Goal: Obtain resource: Download file/media

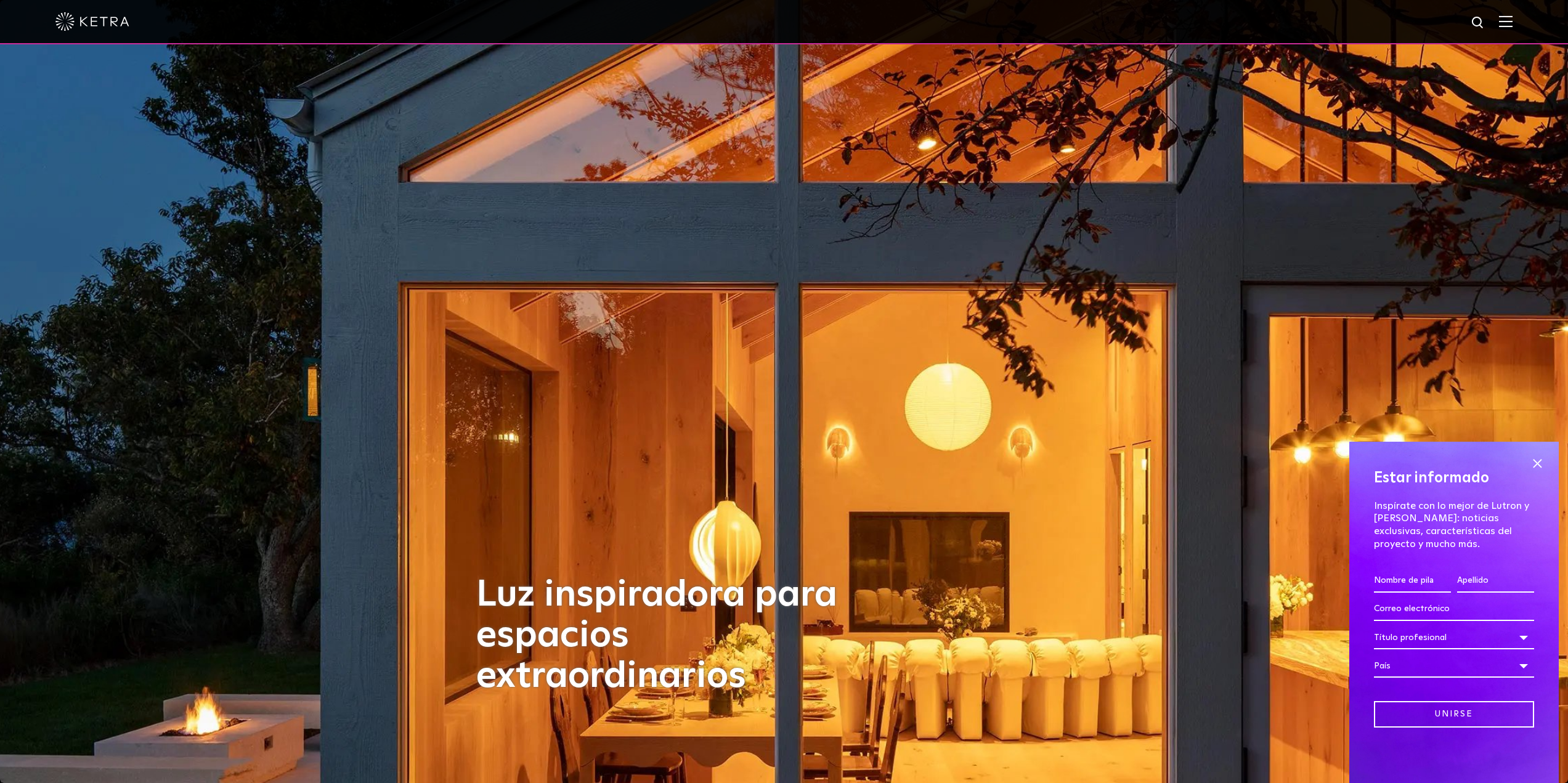
click at [1523, 28] on div at bounding box center [784, 22] width 1568 height 44
click at [1512, 26] on img at bounding box center [1506, 21] width 14 height 12
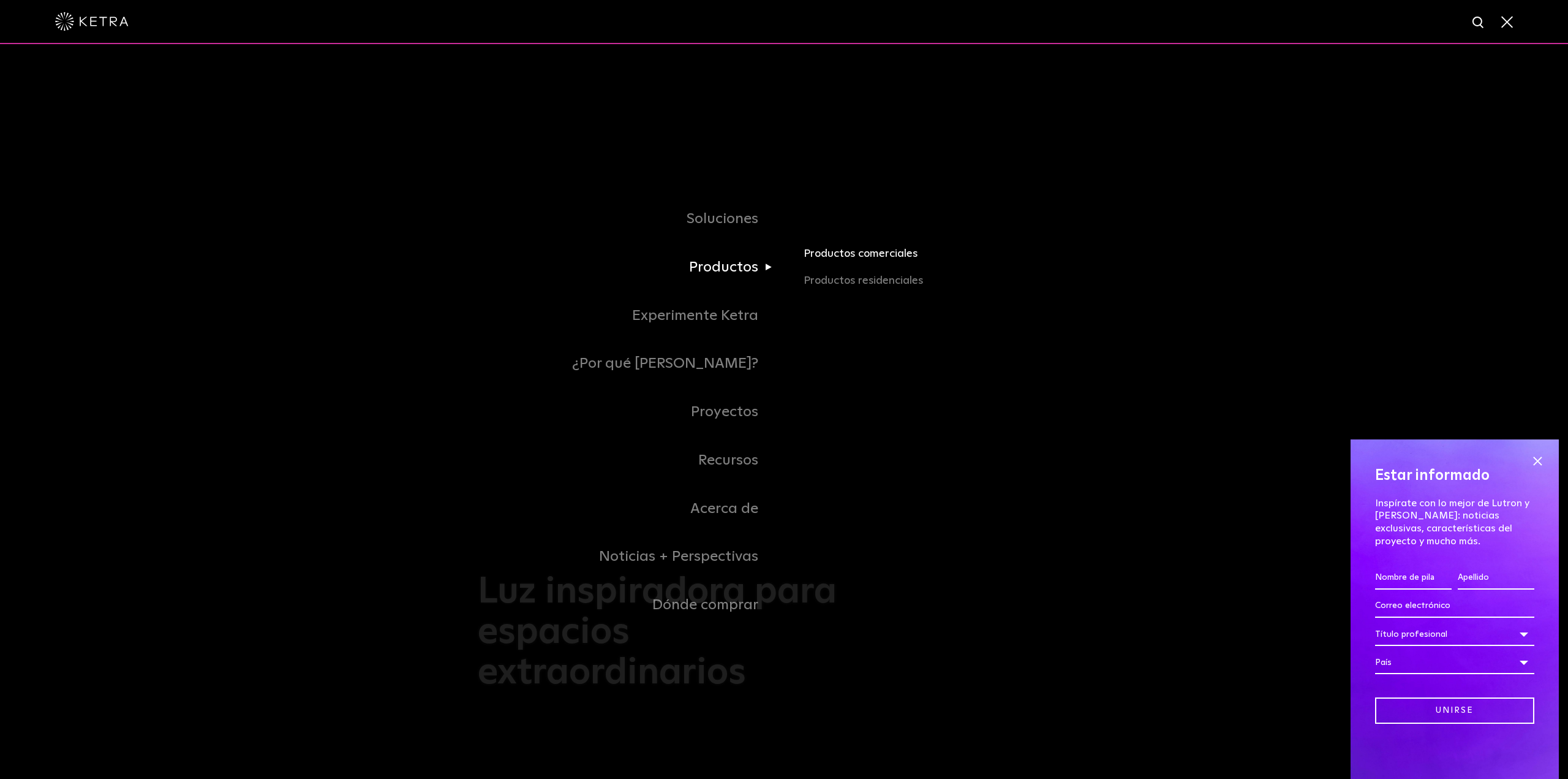
click at [866, 257] on font "Productos comerciales" at bounding box center [860, 254] width 114 height 11
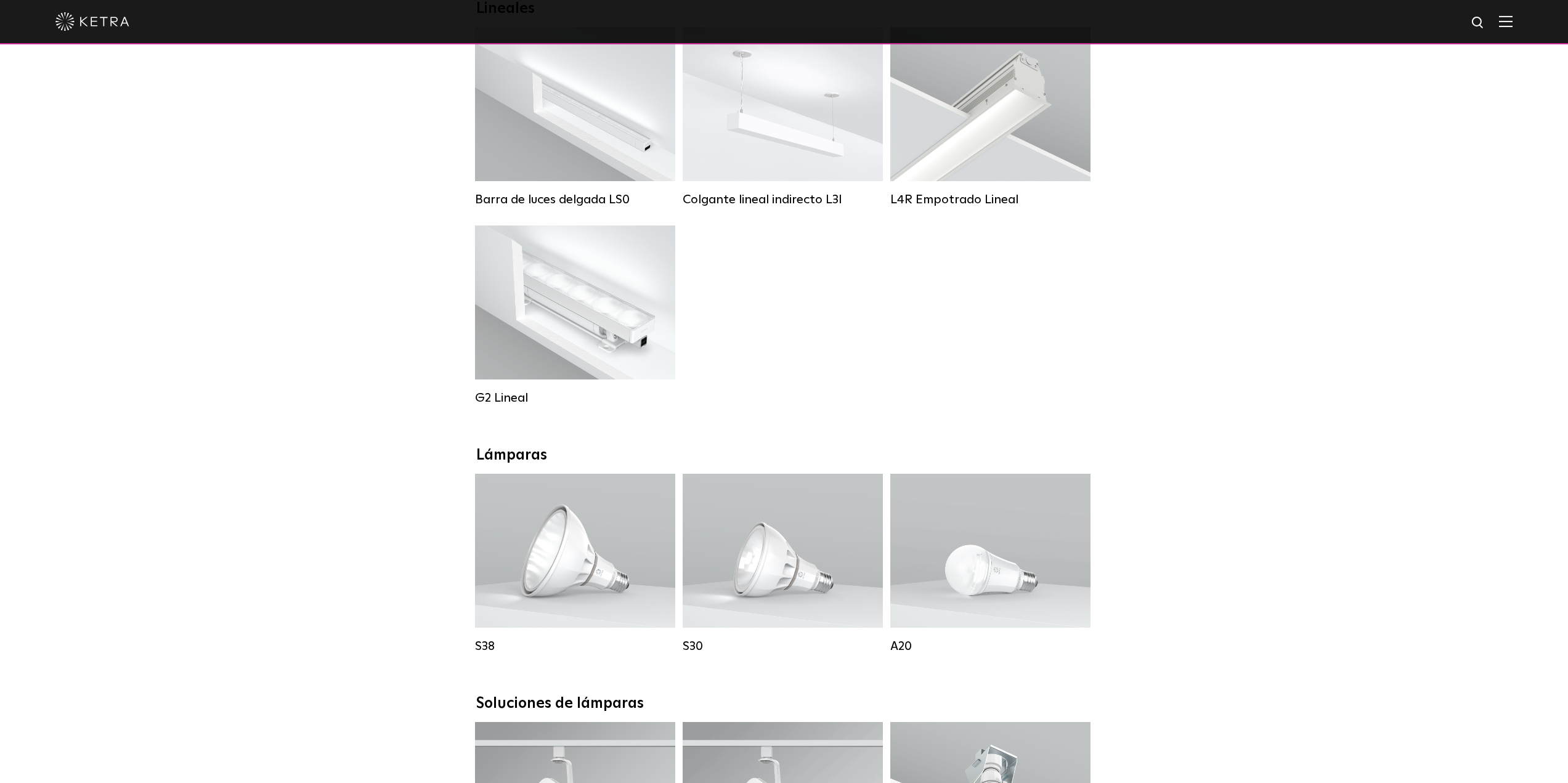
scroll to position [862, 0]
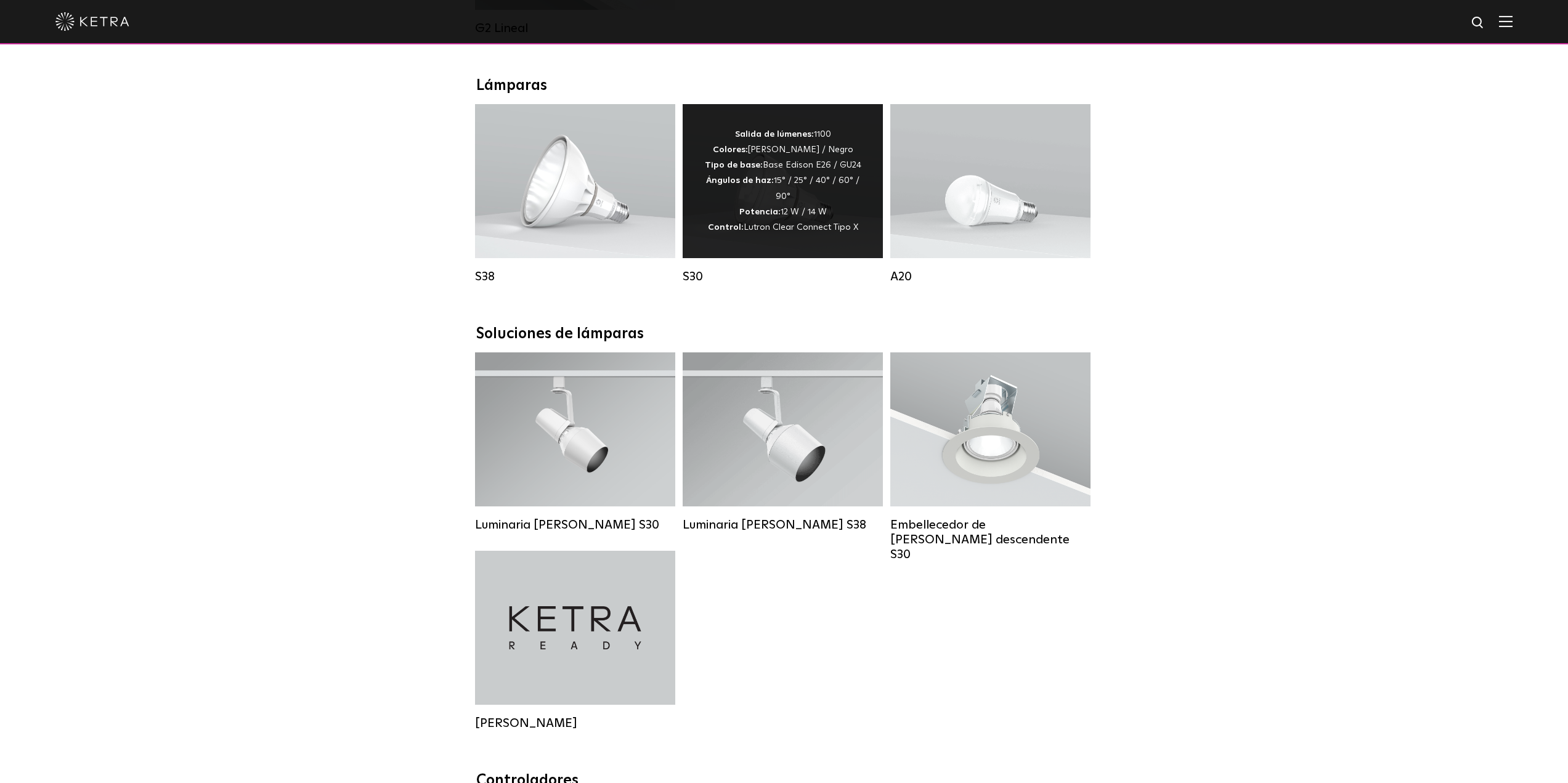
click at [758, 253] on div "Salida de lúmenes: 1100 Colores: Blanco / Negro Tipo de base: Base Edison E26 /…" at bounding box center [782, 181] width 200 height 154
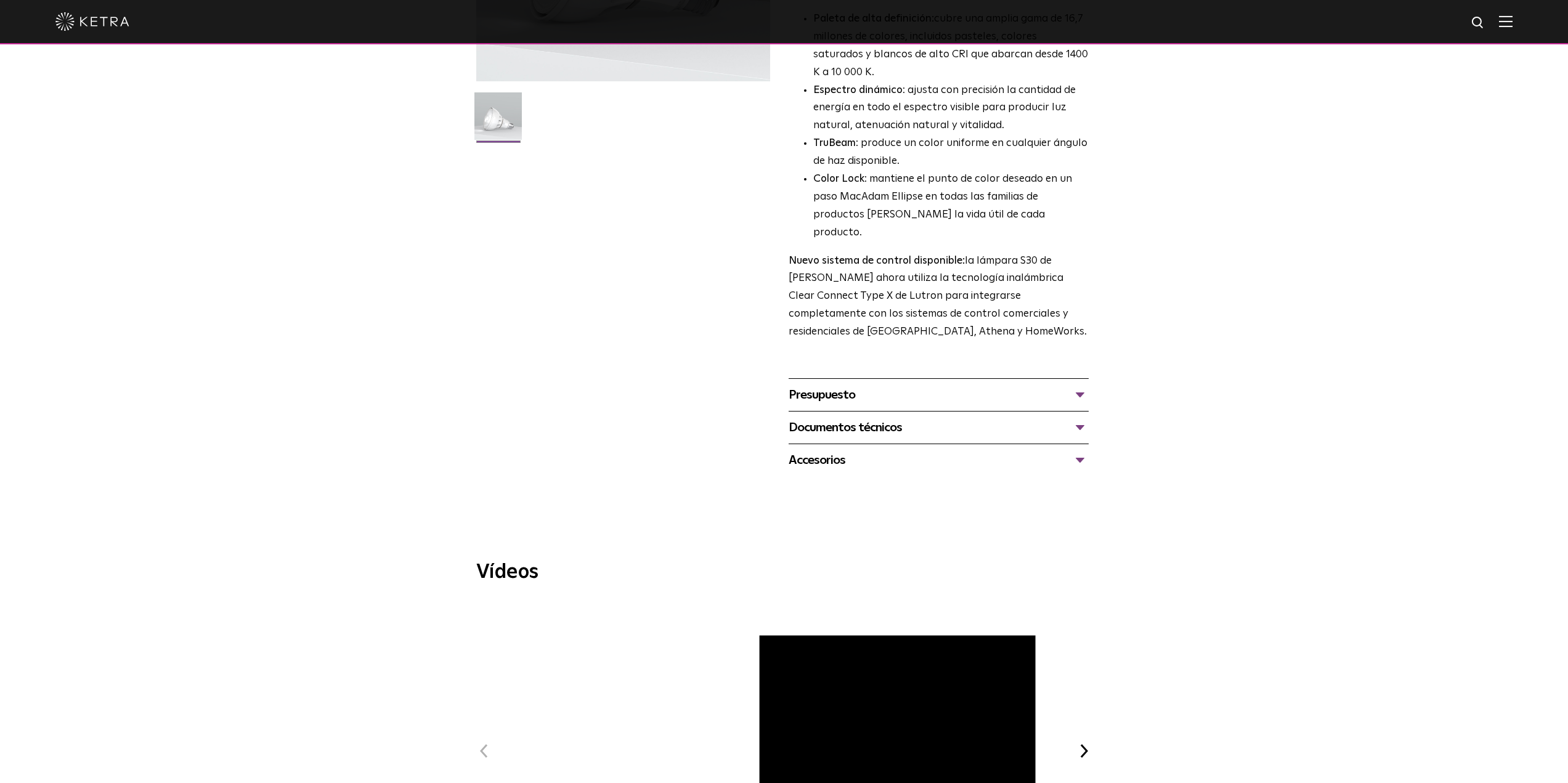
scroll to position [308, 0]
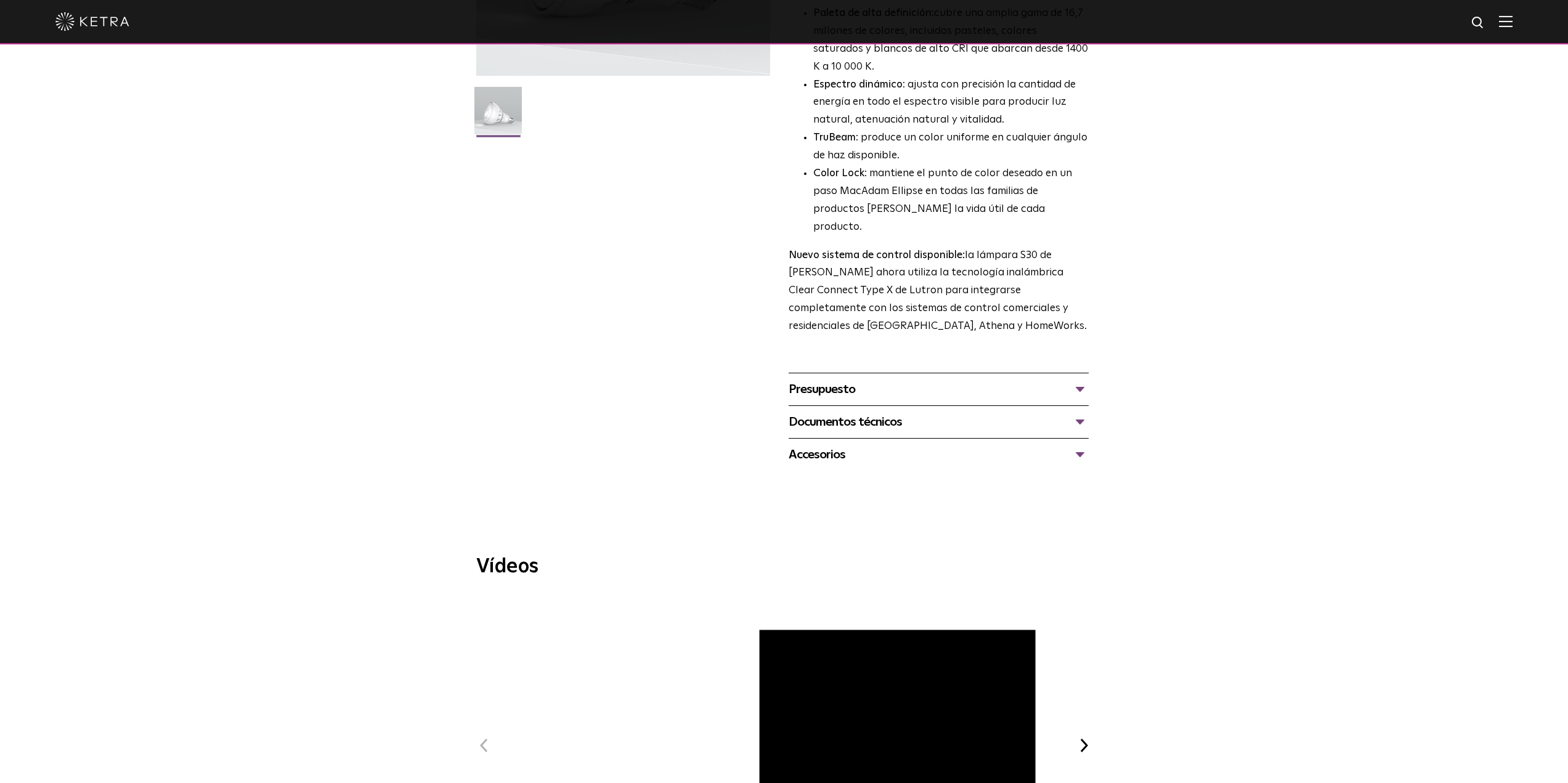
click at [1083, 412] on div "Documentos técnicos" at bounding box center [938, 422] width 300 height 20
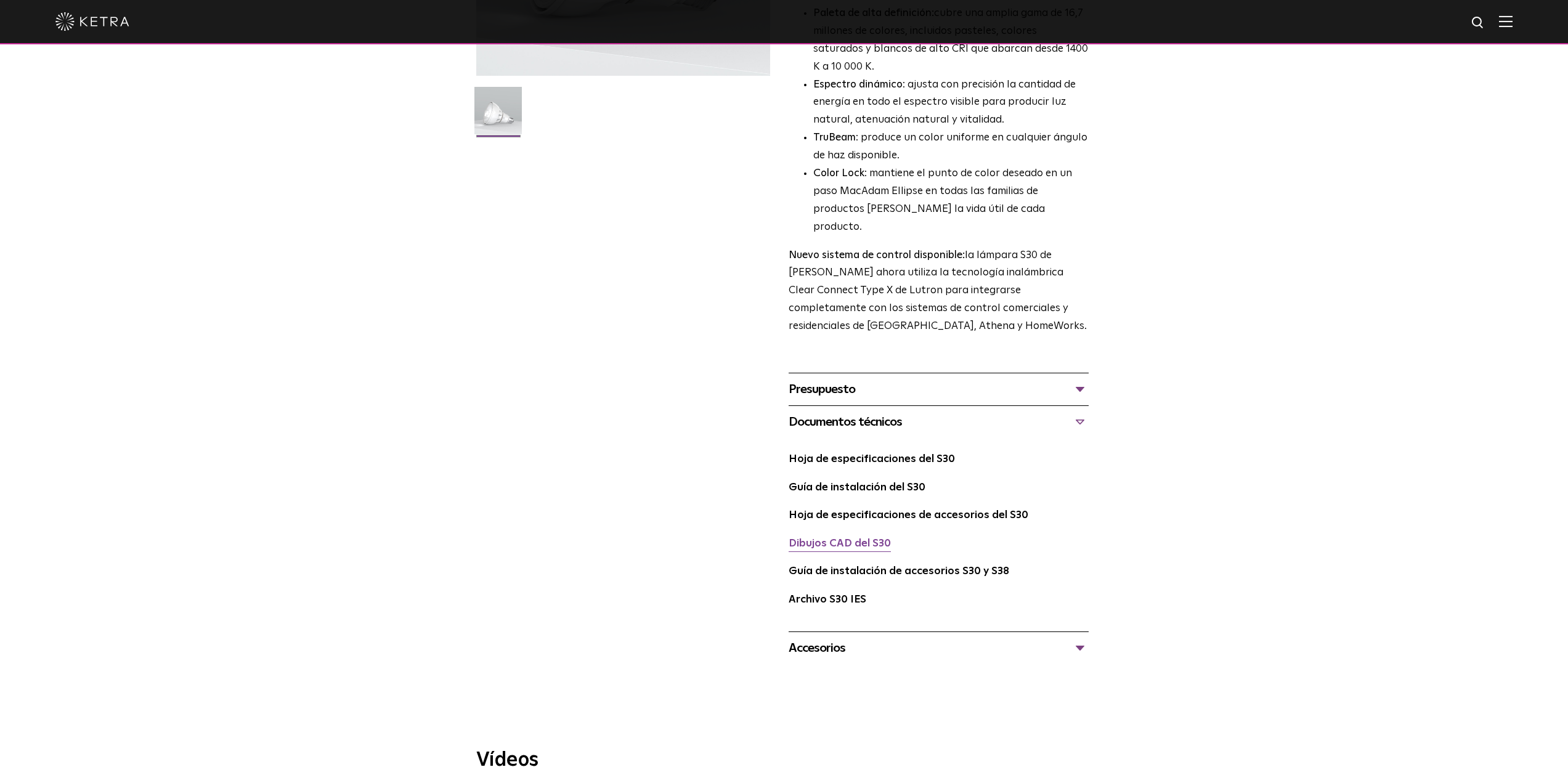
click at [838, 539] on font "Dibujos CAD del S30" at bounding box center [840, 544] width 102 height 11
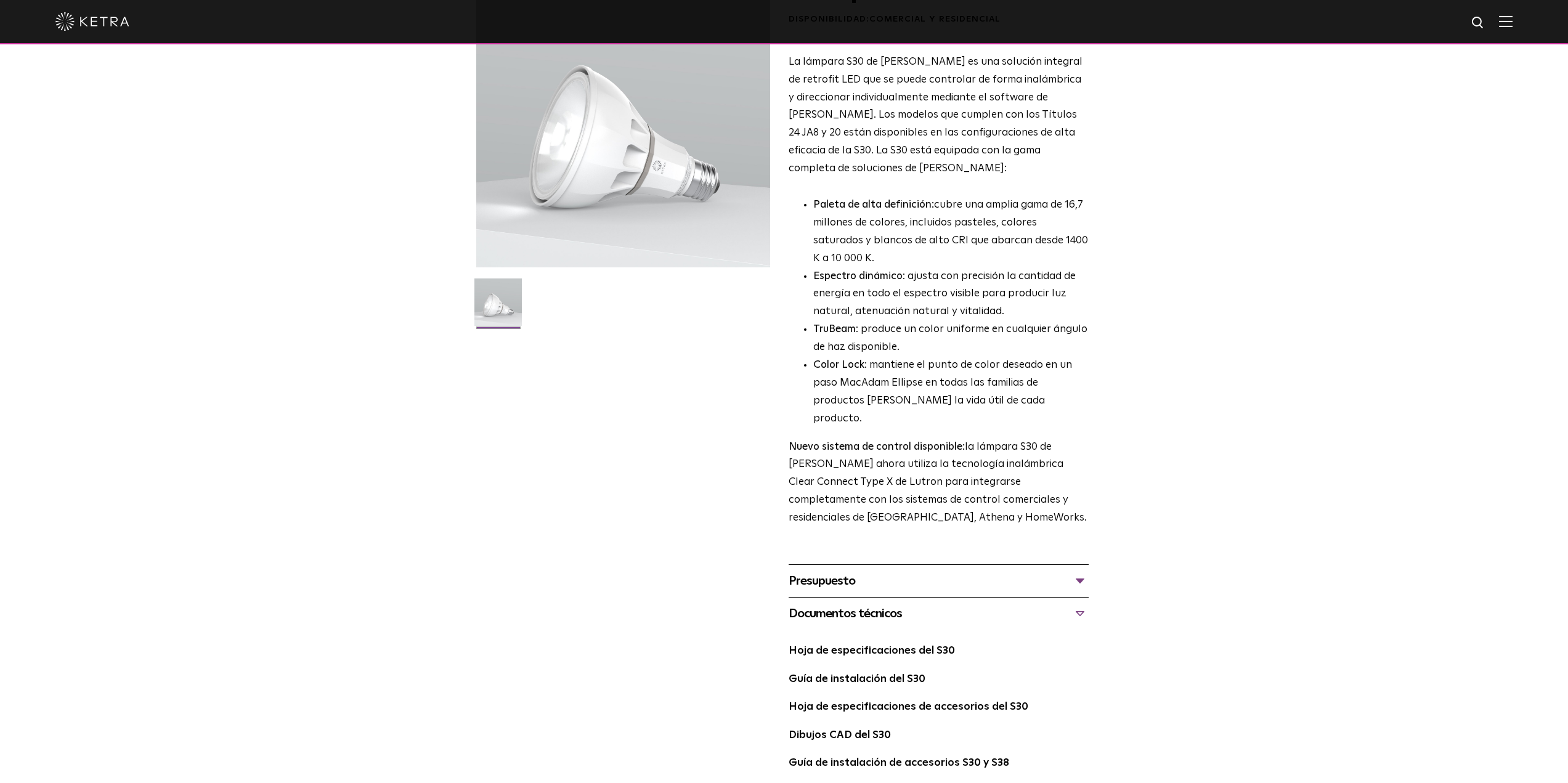
scroll to position [0, 0]
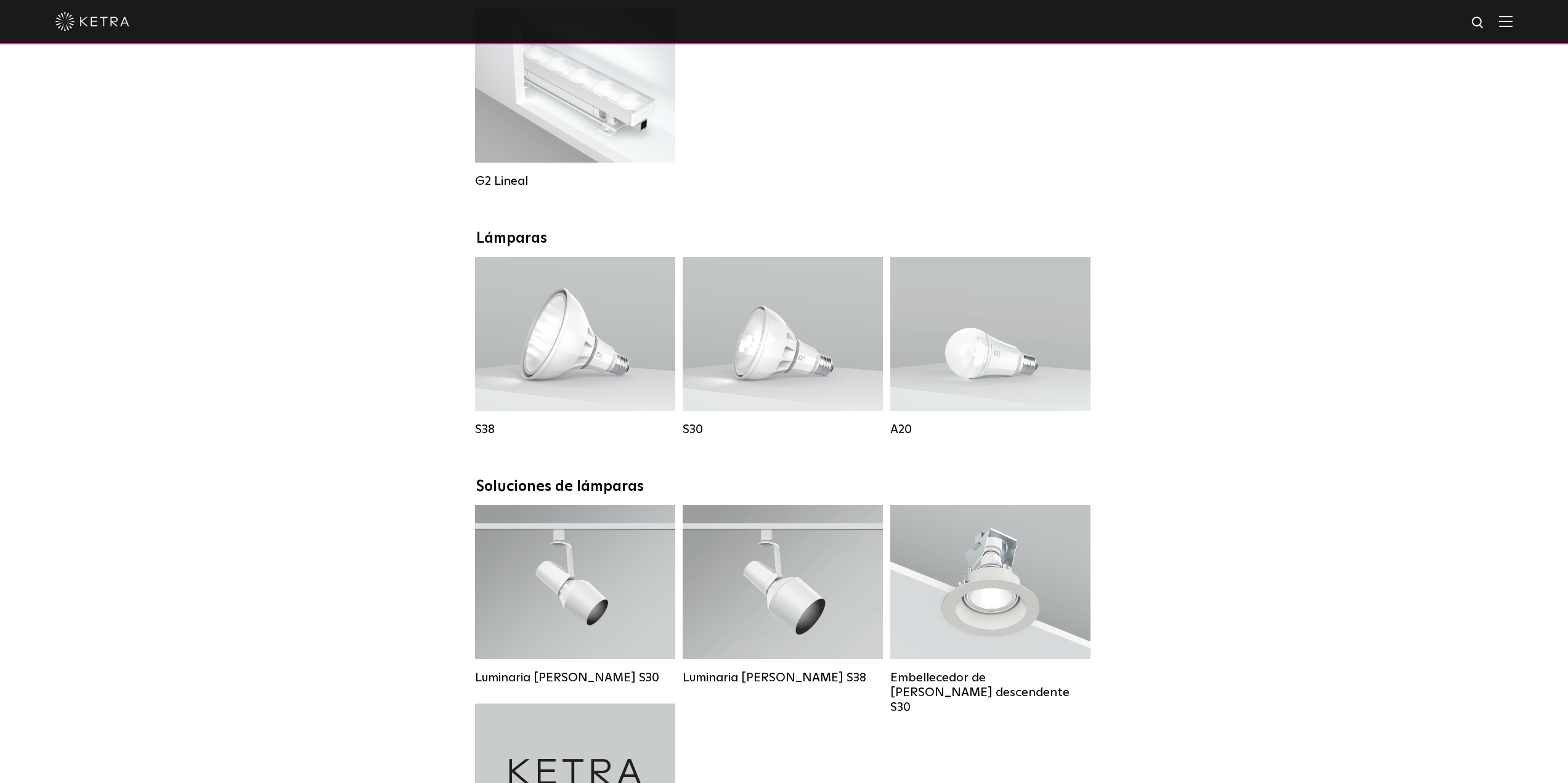
scroll to position [862, 0]
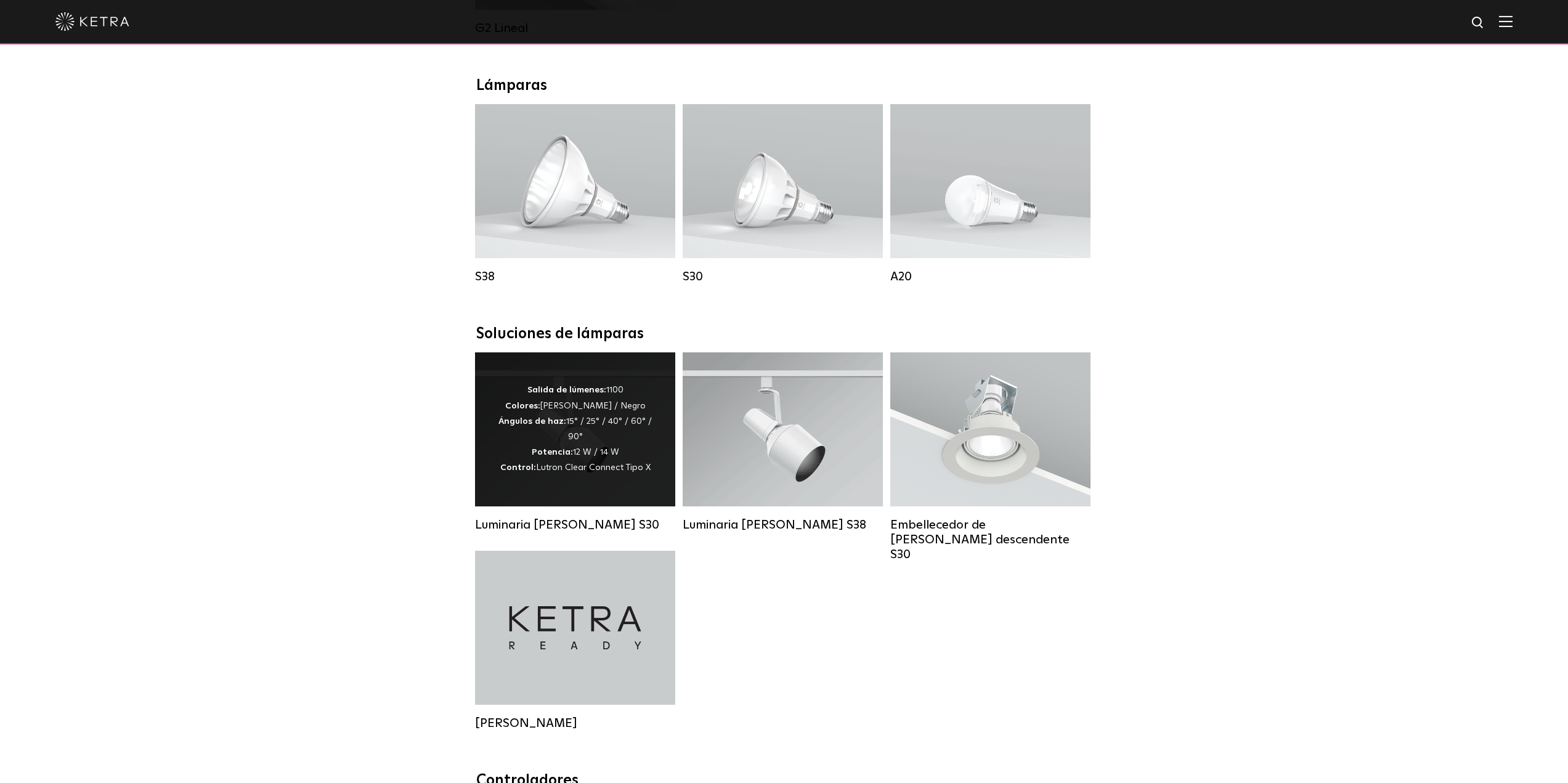
click at [506, 451] on div "Salida de lúmenes: 1100 Colores: [PERSON_NAME] / Negro Ángulos de haz: 15° / 25…" at bounding box center [575, 429] width 163 height 93
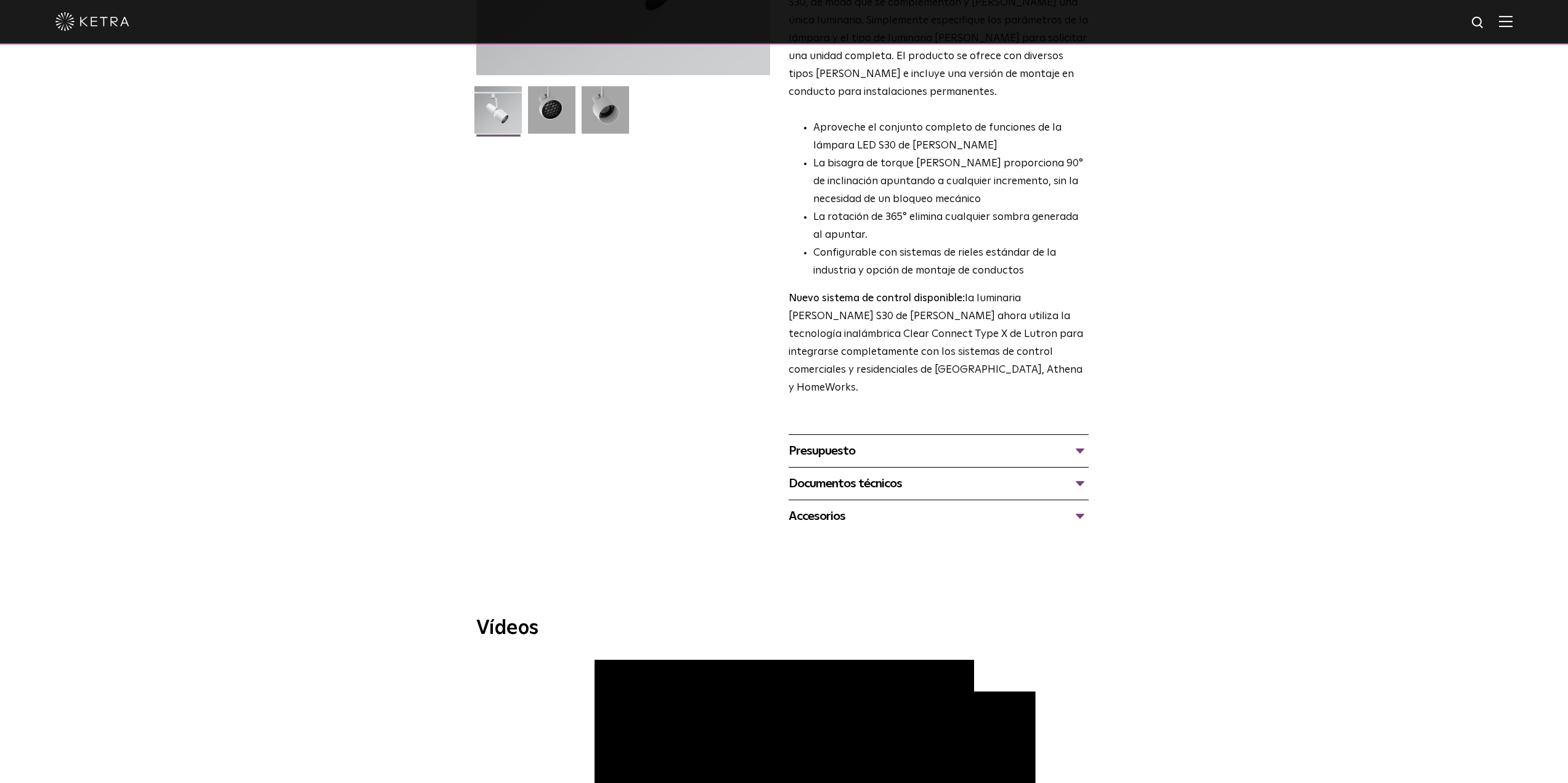
scroll to position [308, 0]
click at [1060, 474] on div "Documentos técnicos" at bounding box center [938, 484] width 300 height 20
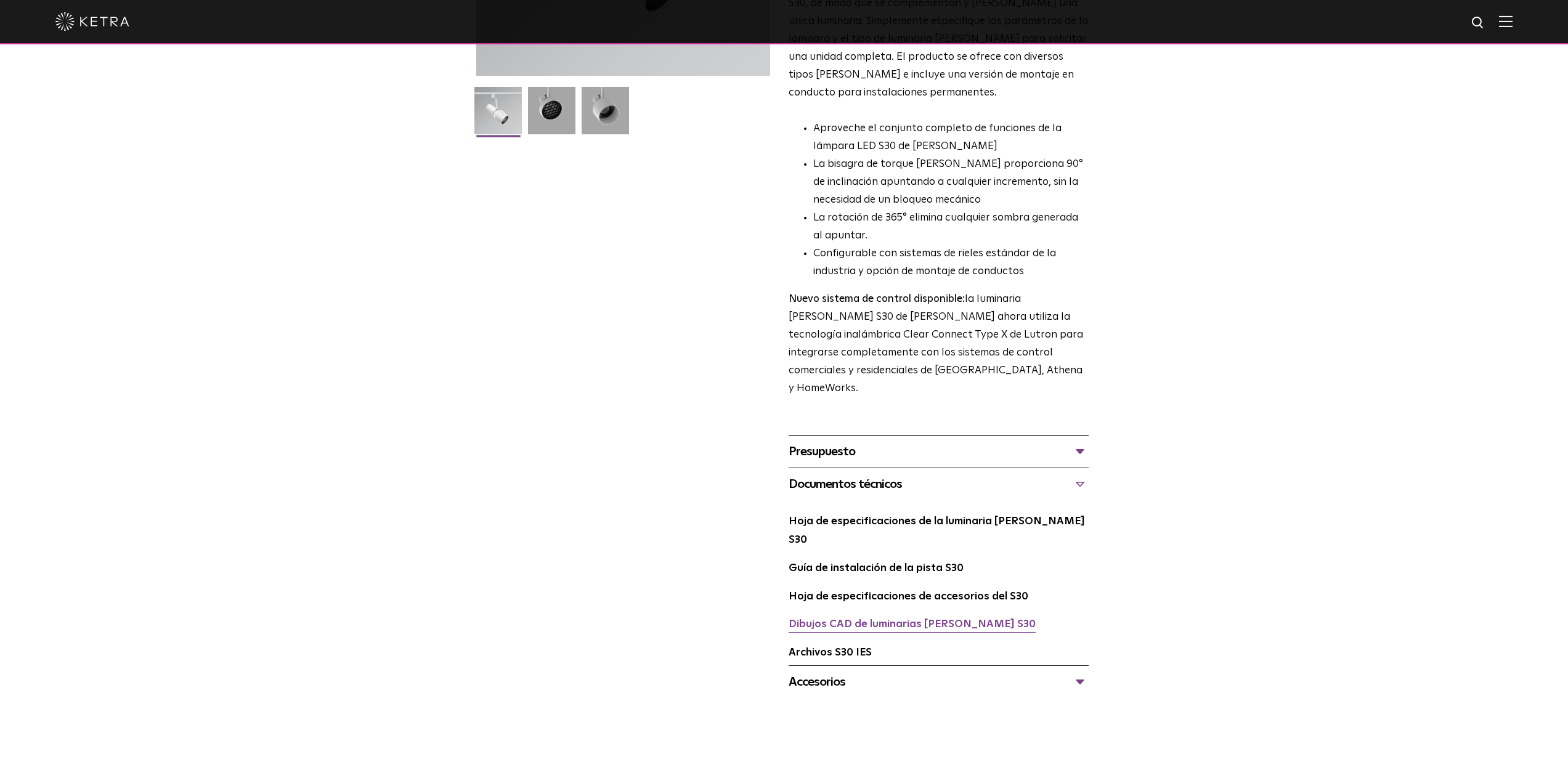
click at [913, 619] on font "Dibujos CAD de luminarias [PERSON_NAME] S30" at bounding box center [912, 624] width 247 height 11
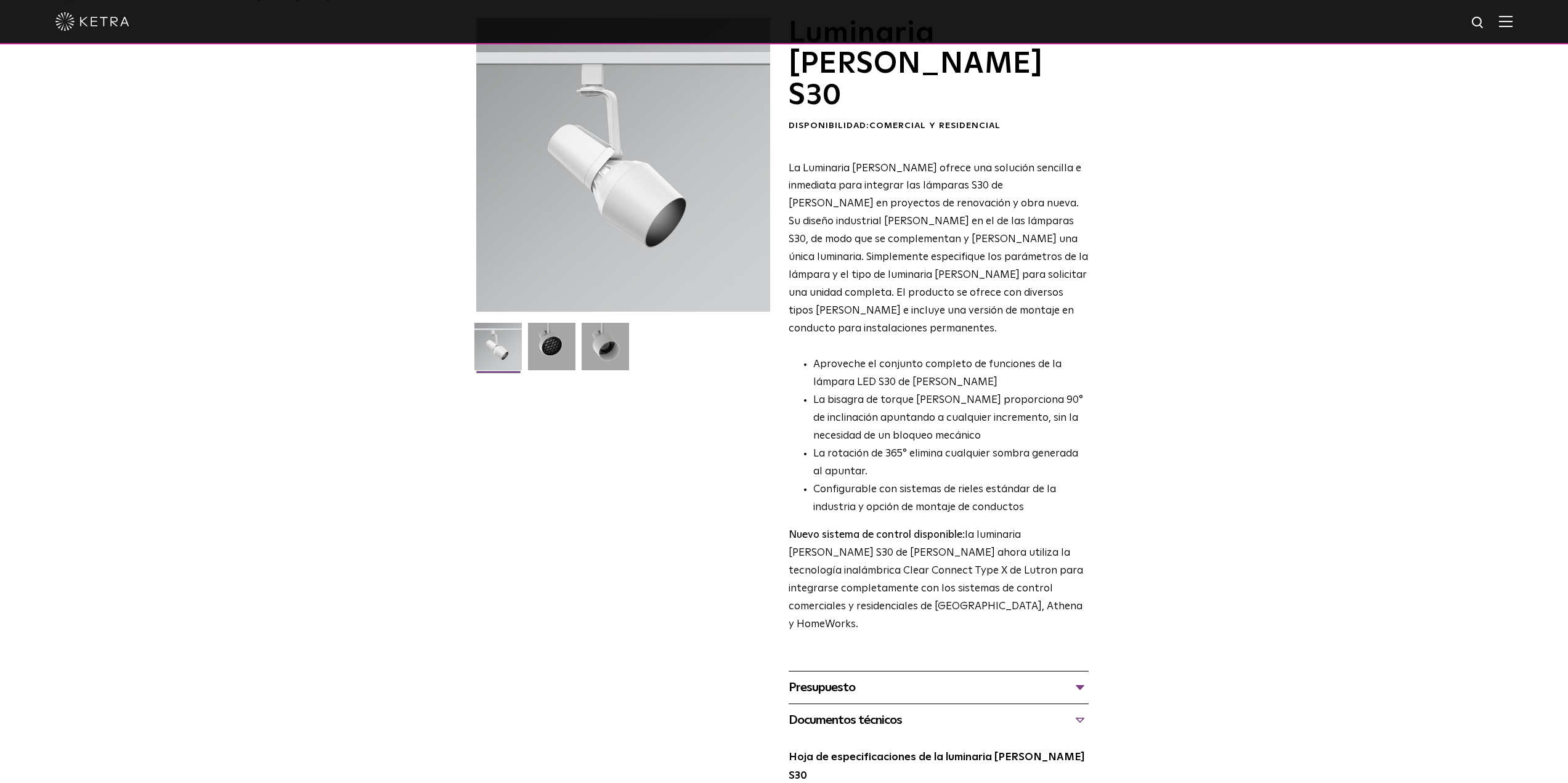
scroll to position [0, 0]
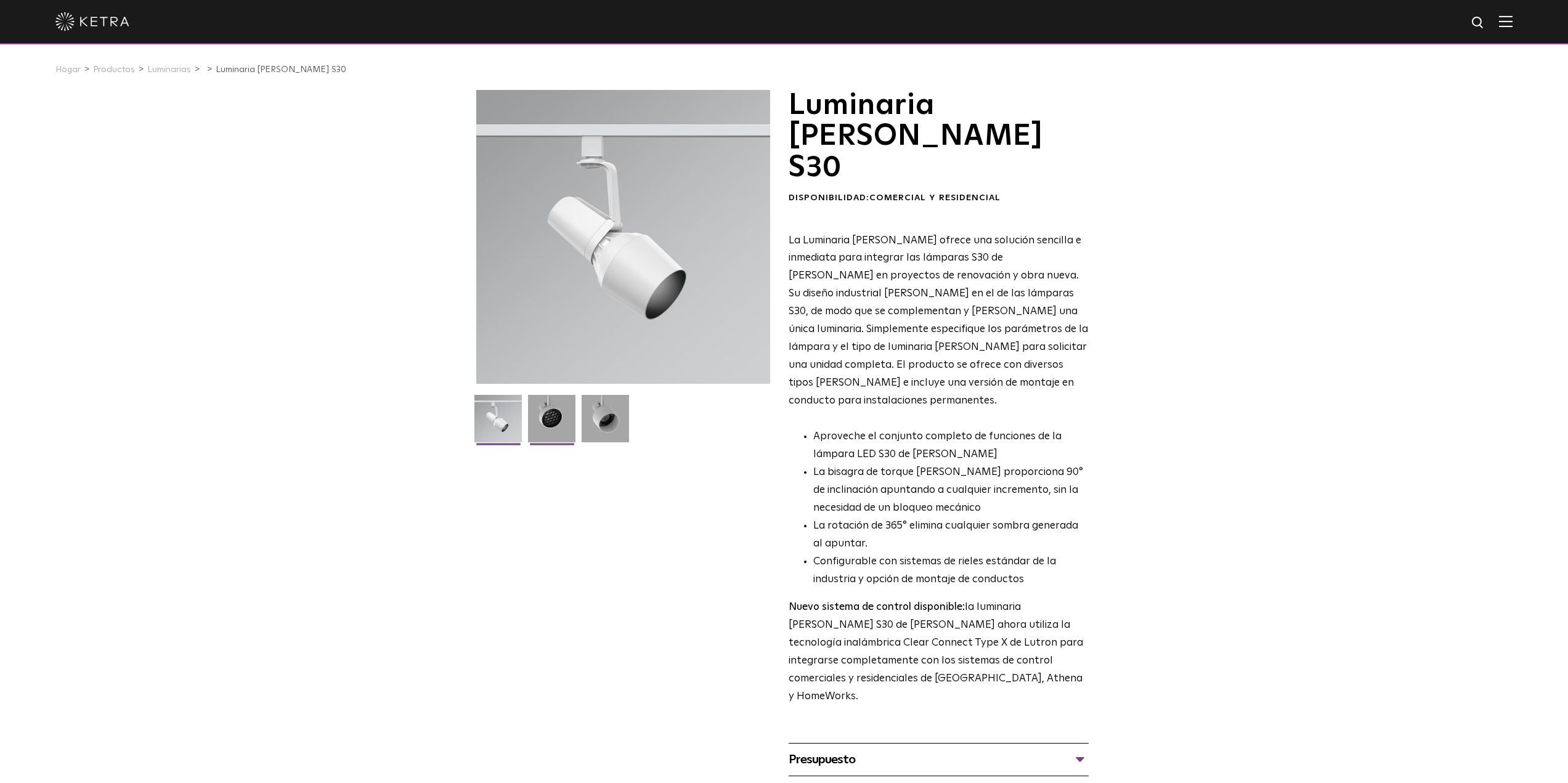
click at [555, 417] on img at bounding box center [552, 423] width 47 height 56
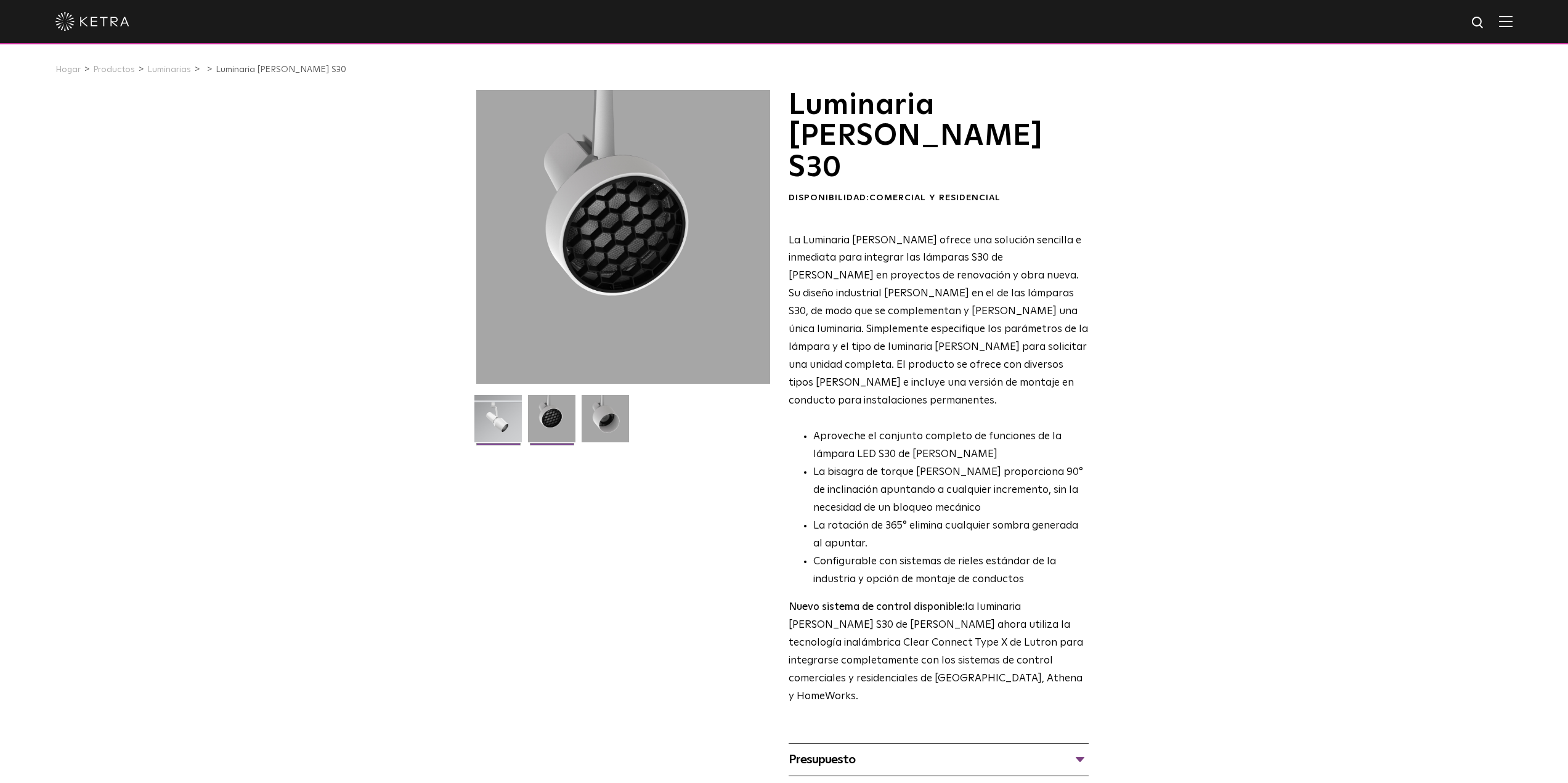
click at [494, 416] on img at bounding box center [497, 423] width 47 height 56
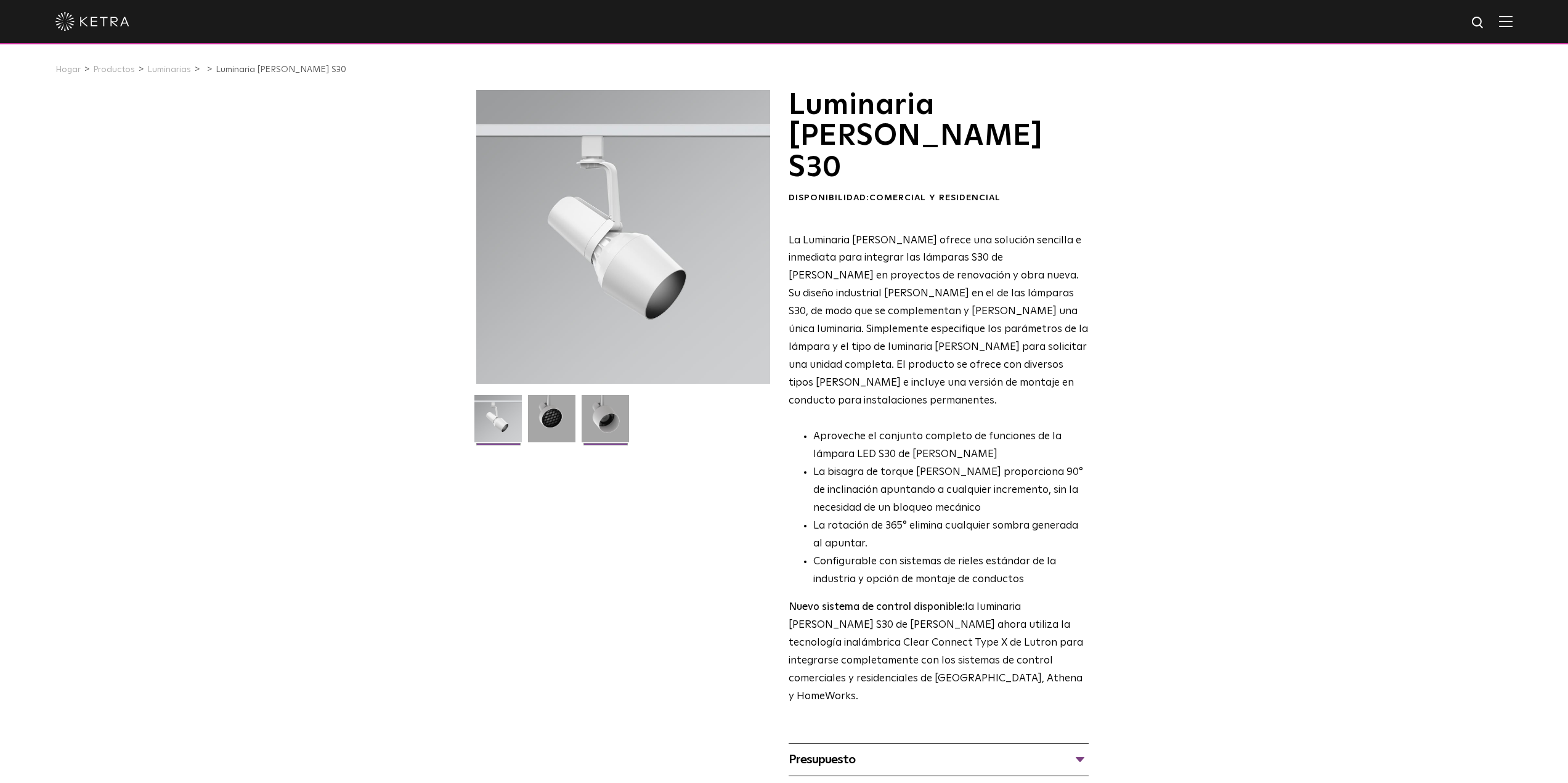
click at [614, 420] on img at bounding box center [605, 423] width 47 height 56
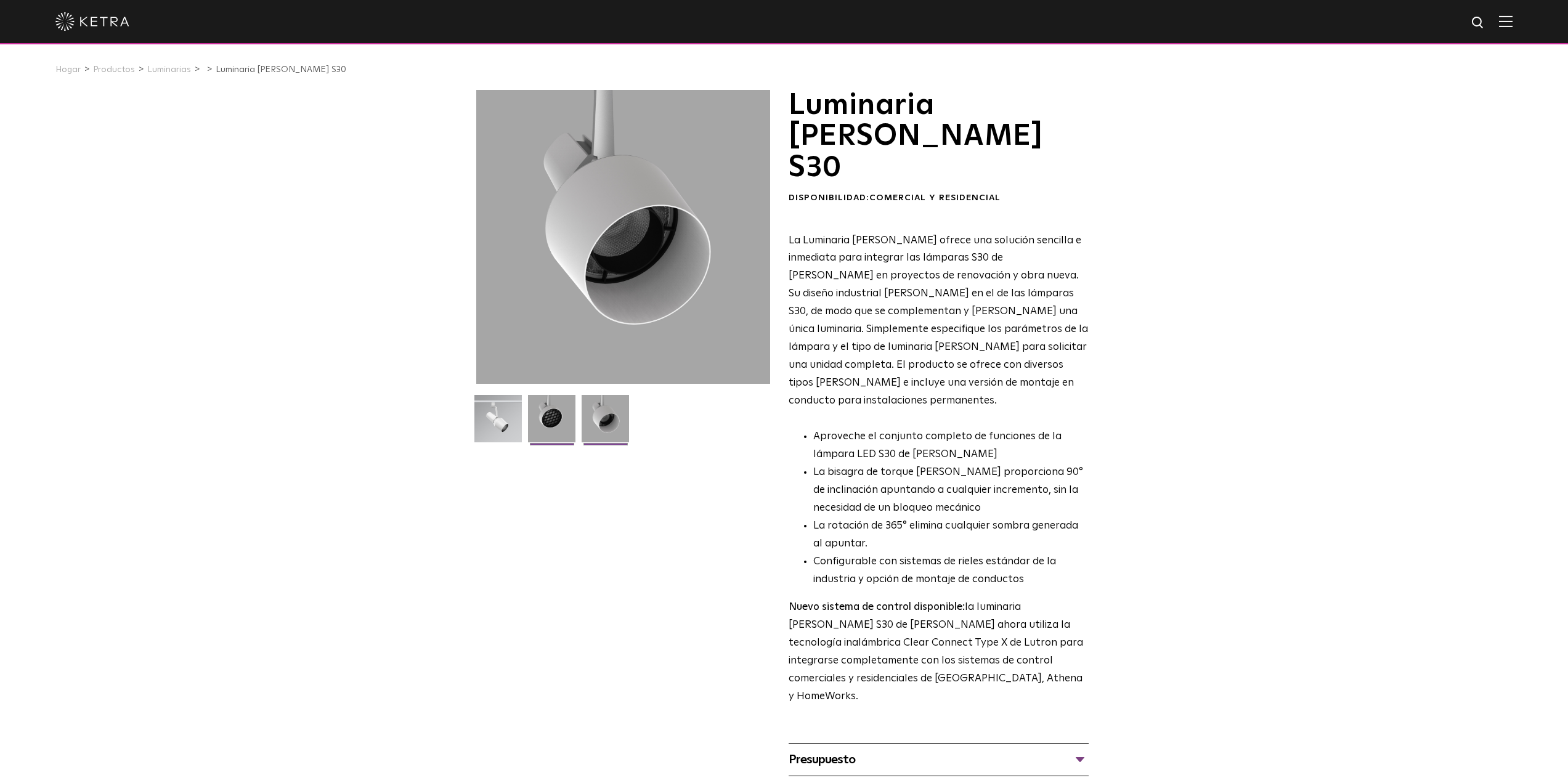
click at [556, 426] on img at bounding box center [552, 423] width 47 height 56
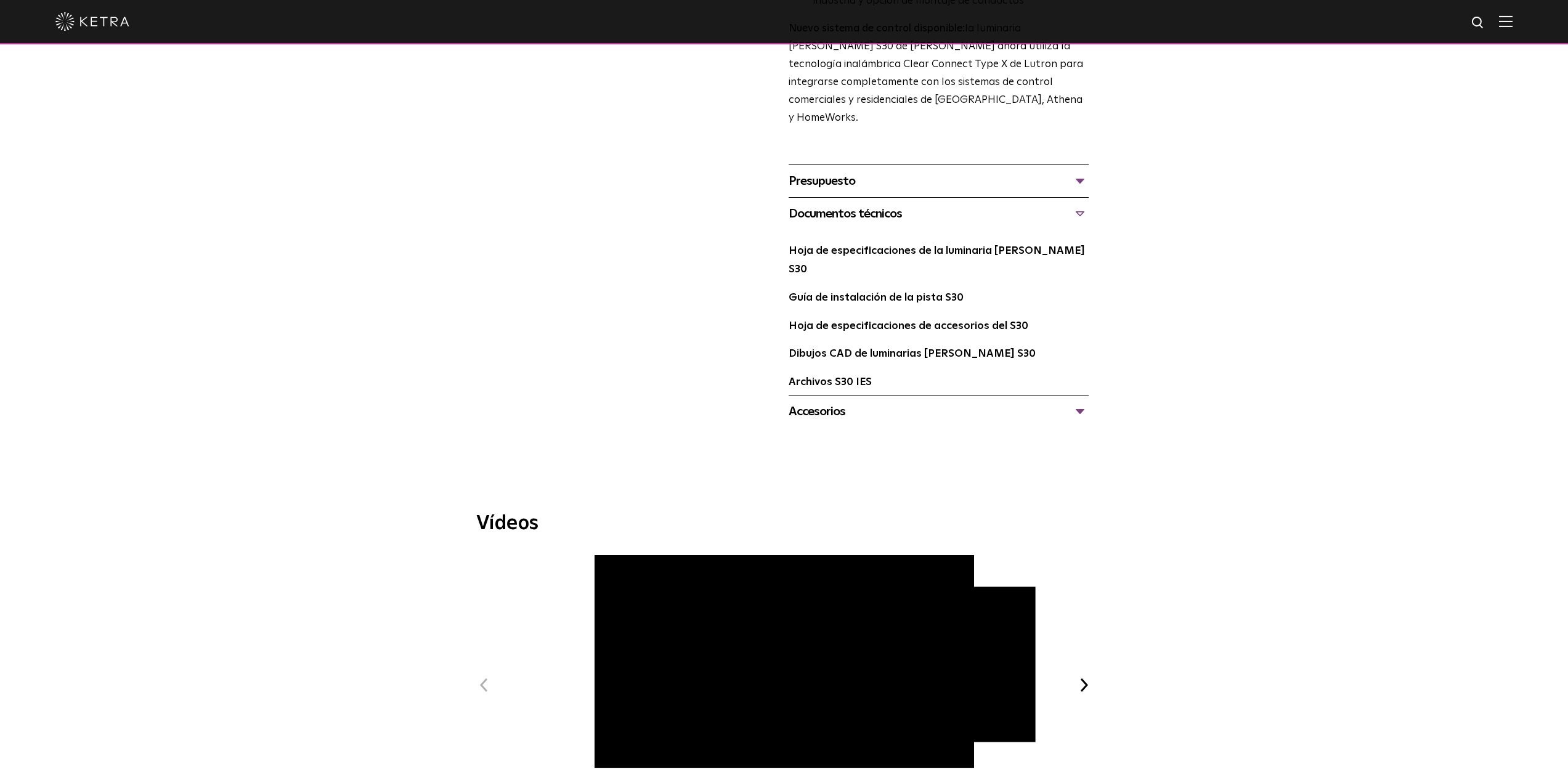
scroll to position [493, 0]
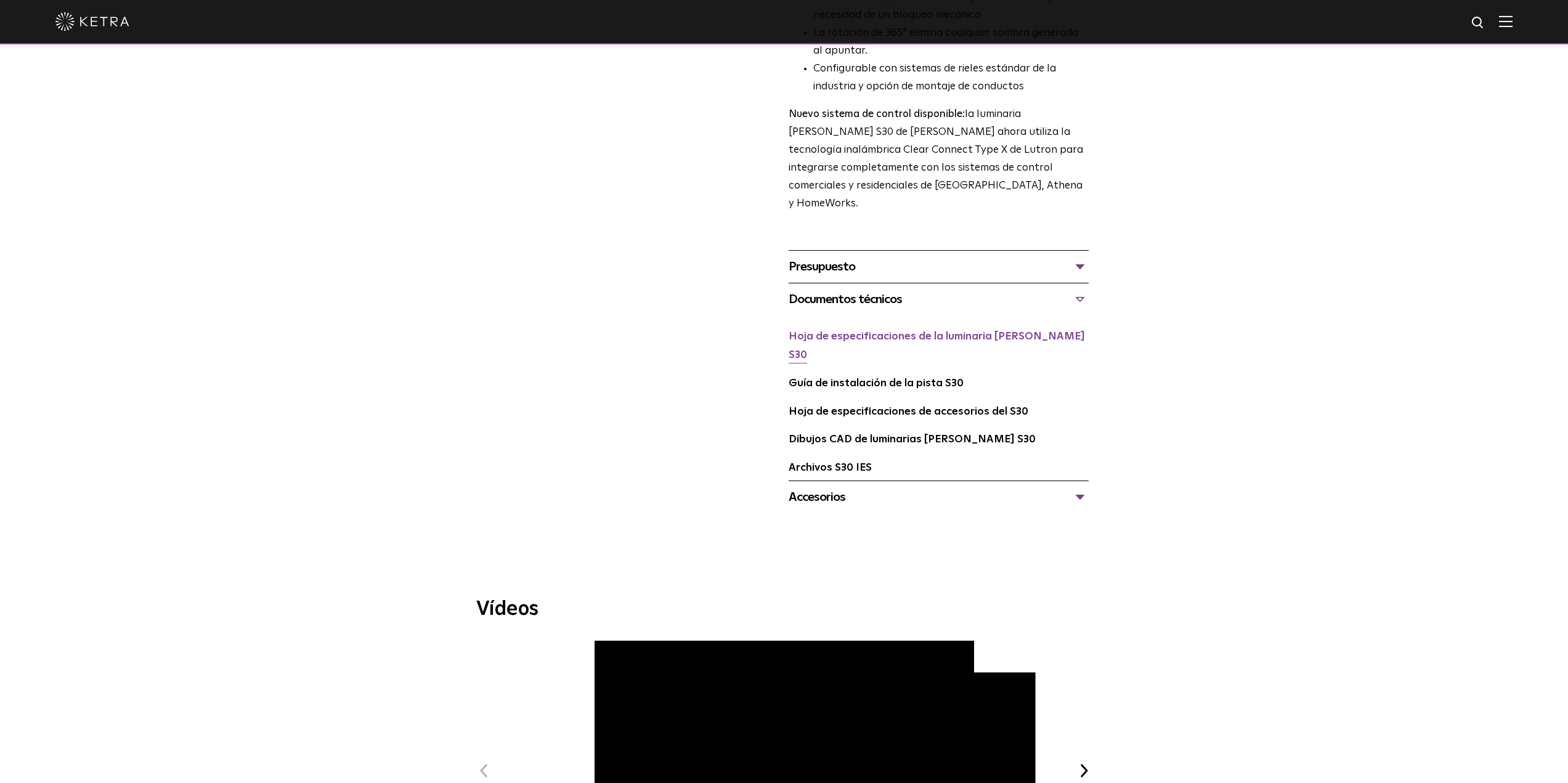
click at [913, 331] on font "Hoja de especificaciones de la luminaria [PERSON_NAME] S30" at bounding box center [937, 345] width 296 height 29
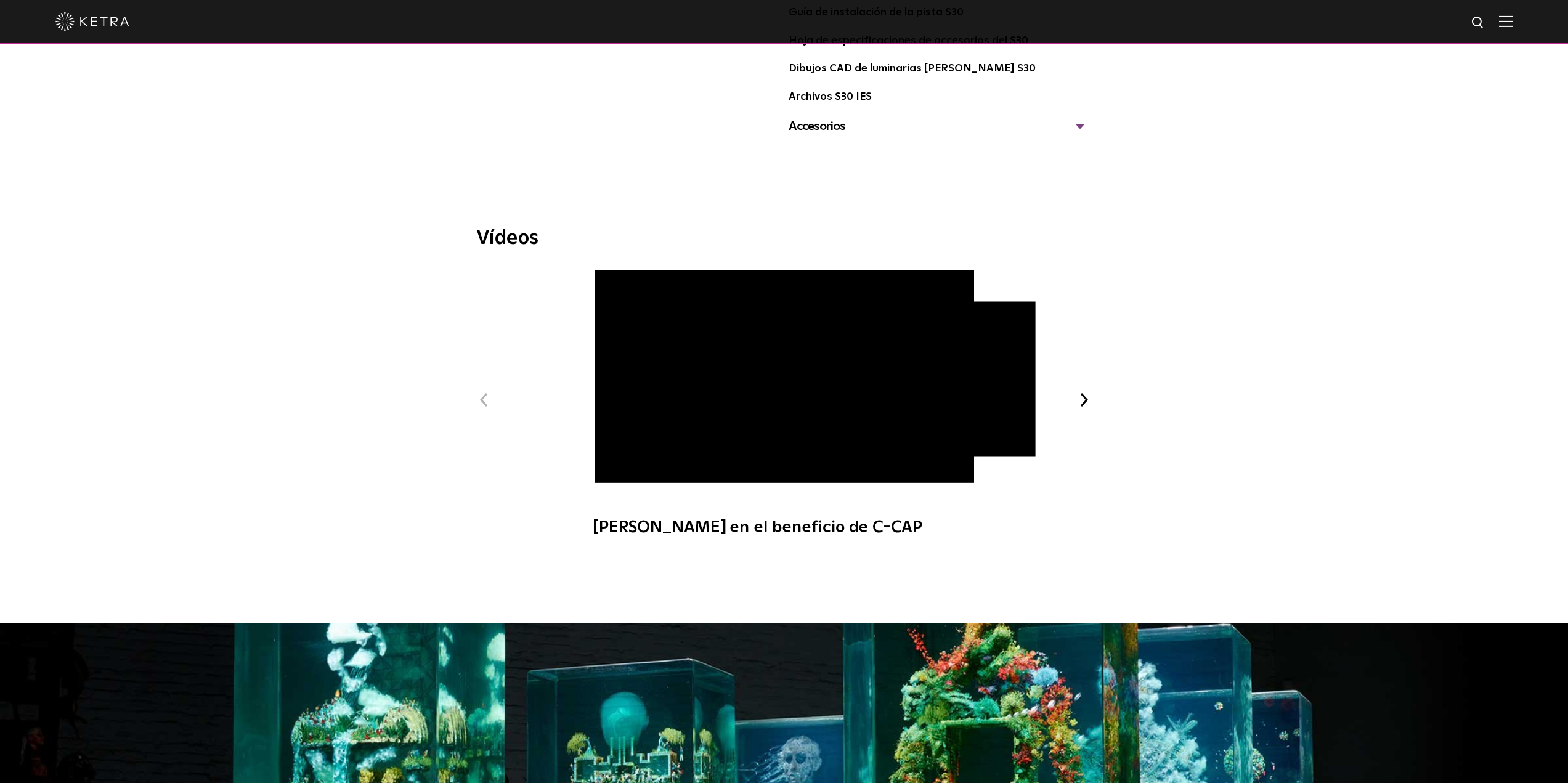
scroll to position [862, 0]
